Goal: Information Seeking & Learning: Learn about a topic

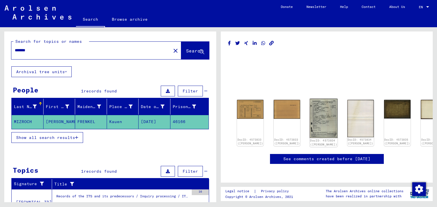
click at [309, 111] on img at bounding box center [323, 118] width 28 height 39
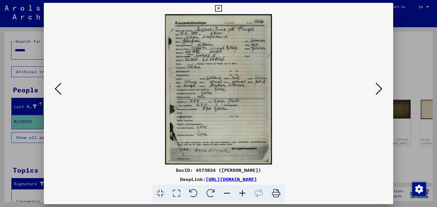
click at [380, 87] on icon at bounding box center [378, 89] width 7 height 14
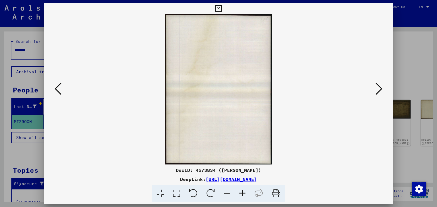
click at [380, 87] on icon at bounding box center [378, 89] width 7 height 14
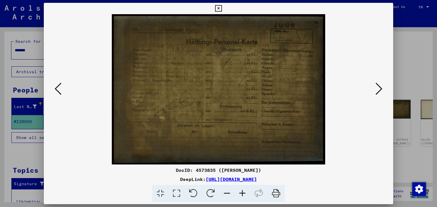
click at [240, 193] on icon at bounding box center [241, 193] width 15 height 17
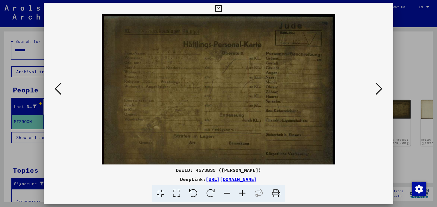
click at [240, 193] on icon at bounding box center [241, 193] width 15 height 17
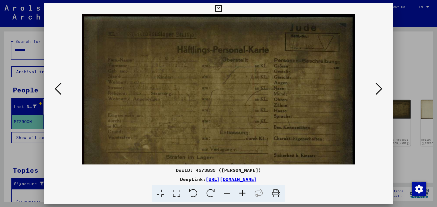
click at [240, 193] on icon at bounding box center [241, 193] width 15 height 17
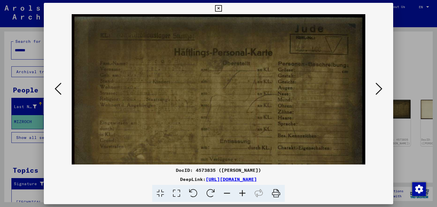
click at [240, 193] on icon at bounding box center [241, 193] width 15 height 17
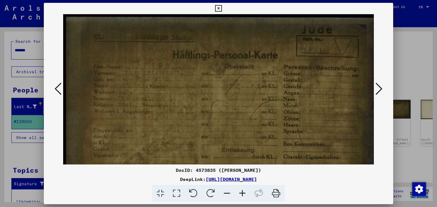
click at [240, 193] on icon at bounding box center [241, 193] width 15 height 17
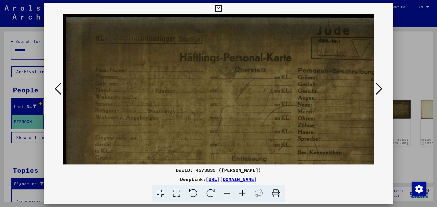
click at [240, 193] on icon at bounding box center [241, 193] width 15 height 17
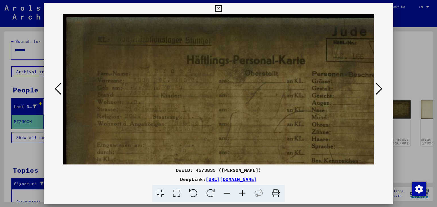
click at [241, 193] on icon at bounding box center [241, 193] width 15 height 17
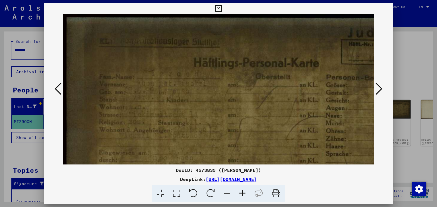
click at [241, 193] on icon at bounding box center [241, 193] width 15 height 17
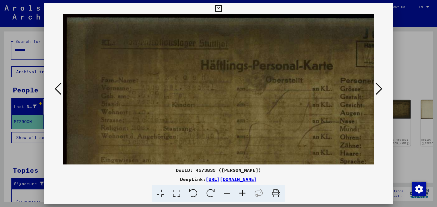
click at [241, 193] on icon at bounding box center [241, 193] width 15 height 17
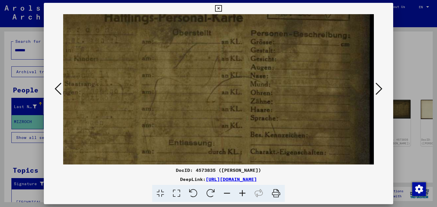
scroll to position [51, 103]
drag, startPoint x: 249, startPoint y: 141, endPoint x: 133, endPoint y: 91, distance: 126.3
click at [133, 91] on img at bounding box center [167, 110] width 414 height 293
click at [379, 90] on icon at bounding box center [378, 89] width 7 height 14
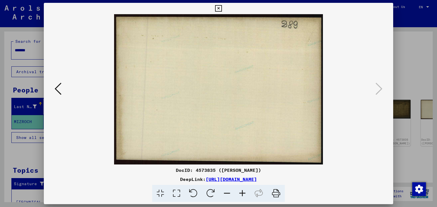
scroll to position [0, 0]
click at [59, 92] on icon at bounding box center [58, 89] width 7 height 14
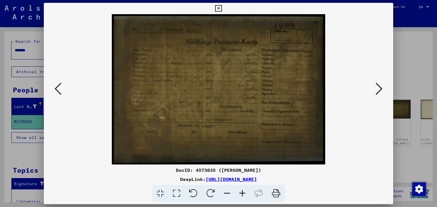
click at [59, 92] on icon at bounding box center [58, 89] width 7 height 14
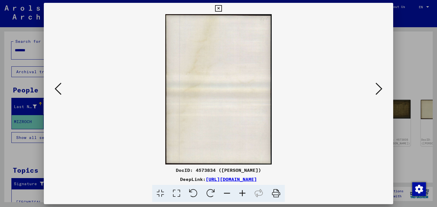
click at [58, 92] on icon at bounding box center [58, 89] width 7 height 14
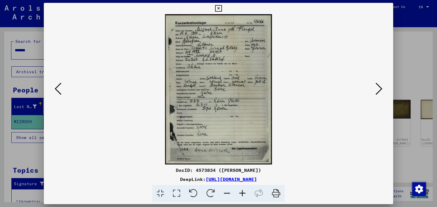
click at [216, 8] on icon at bounding box center [218, 8] width 7 height 7
